Goal: Information Seeking & Learning: Check status

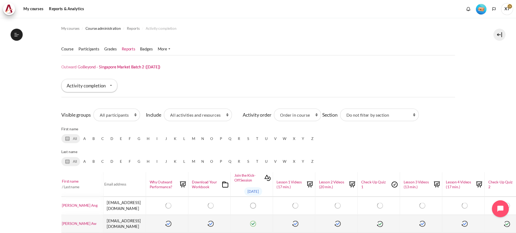
scroll to position [99, 50]
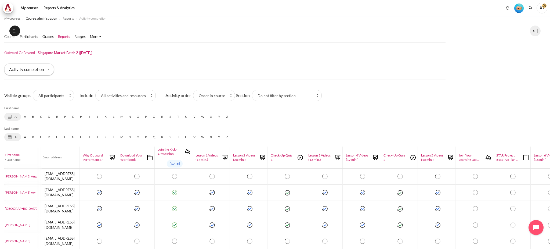
scroll to position [0, 50]
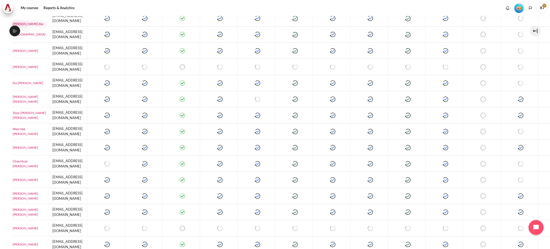
scroll to position [95, 42]
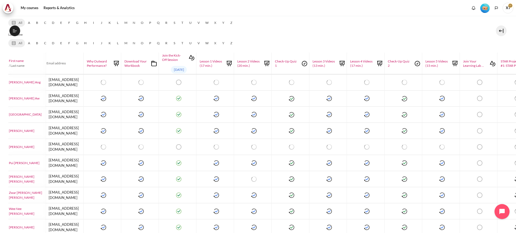
scroll to position [101, 47]
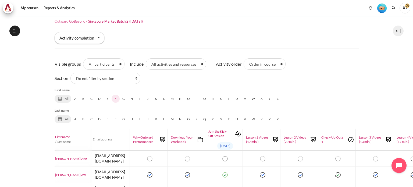
scroll to position [81, 0]
